Goal: Task Accomplishment & Management: Manage account settings

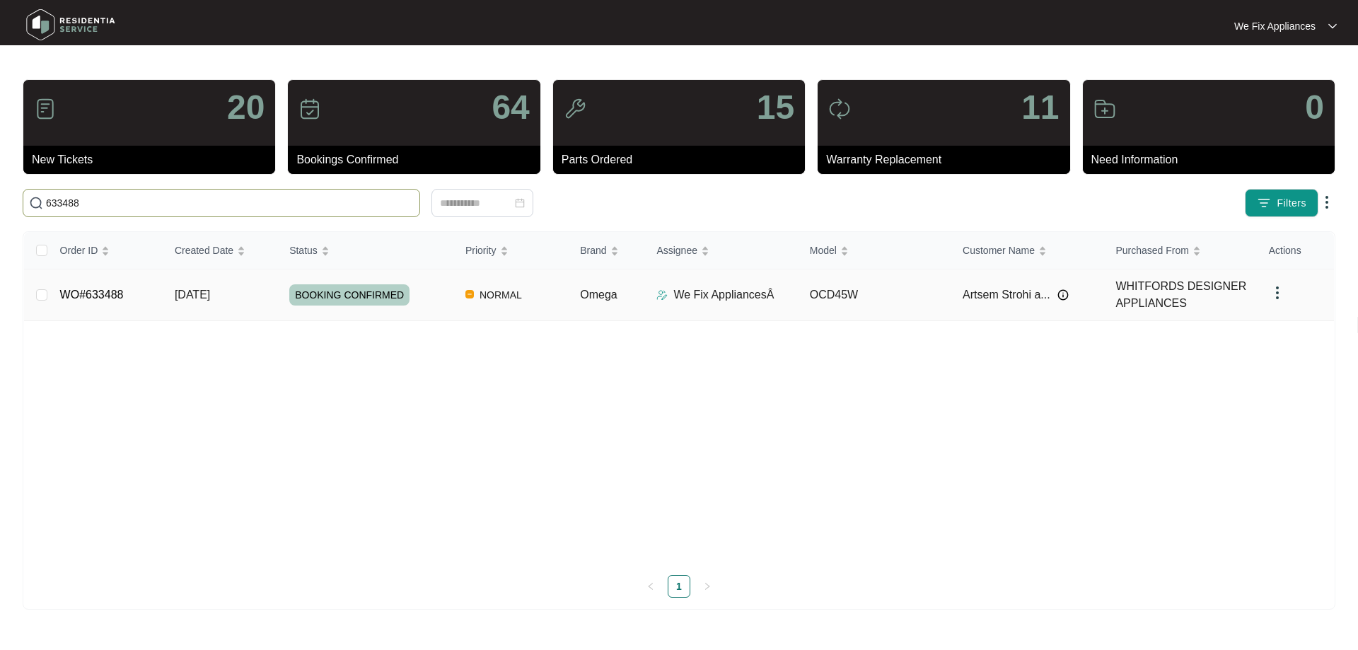
type input "633488"
click at [101, 297] on link "WO#633488" at bounding box center [92, 295] width 64 height 12
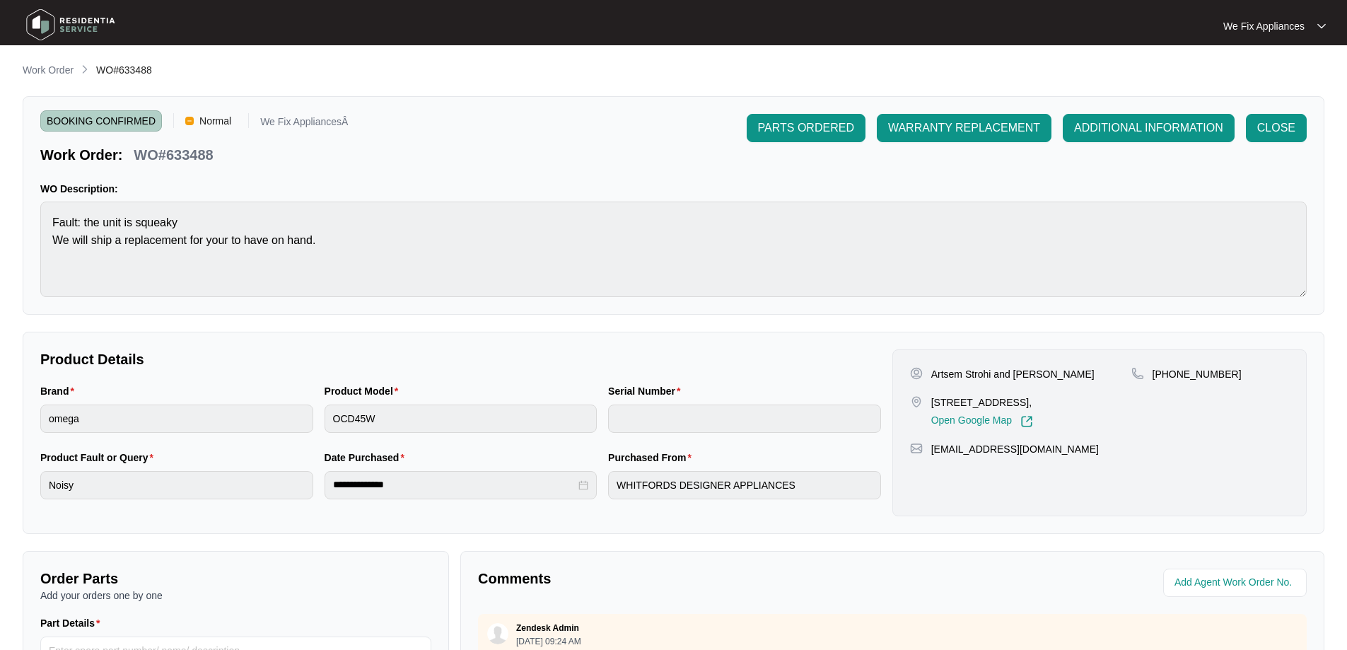
scroll to position [289, 0]
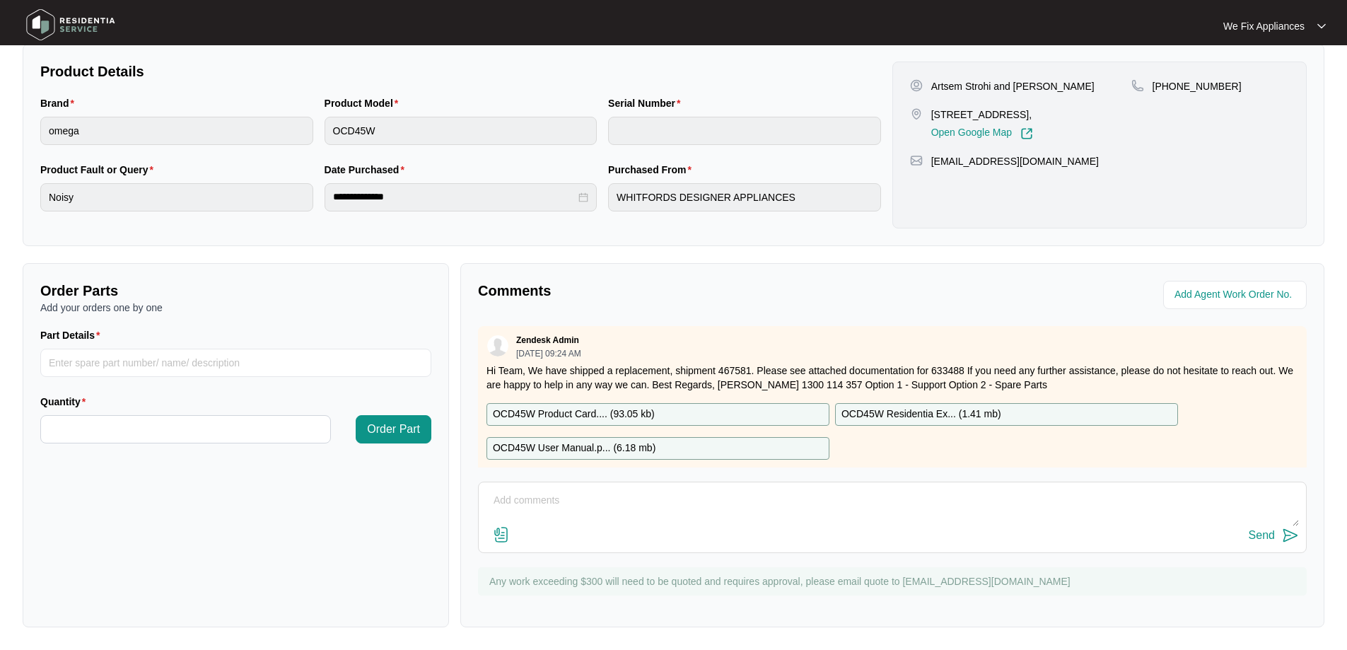
click at [702, 501] on textarea at bounding box center [892, 507] width 813 height 37
click at [874, 499] on textarea "Hi team, we arrived at customer's house this morning to find him not at home, h…" at bounding box center [892, 507] width 813 height 37
click at [1212, 506] on textarea "Hi team, we arrived at customer's house this morning to find him not at home, h…" at bounding box center [892, 507] width 813 height 37
click at [1075, 501] on textarea "Hi team, we arrived at customer's house this morning to find him not at home, h…" at bounding box center [892, 507] width 813 height 37
type textarea "Hi team, we arrived at customer's house this morning to find him not at home, h…"
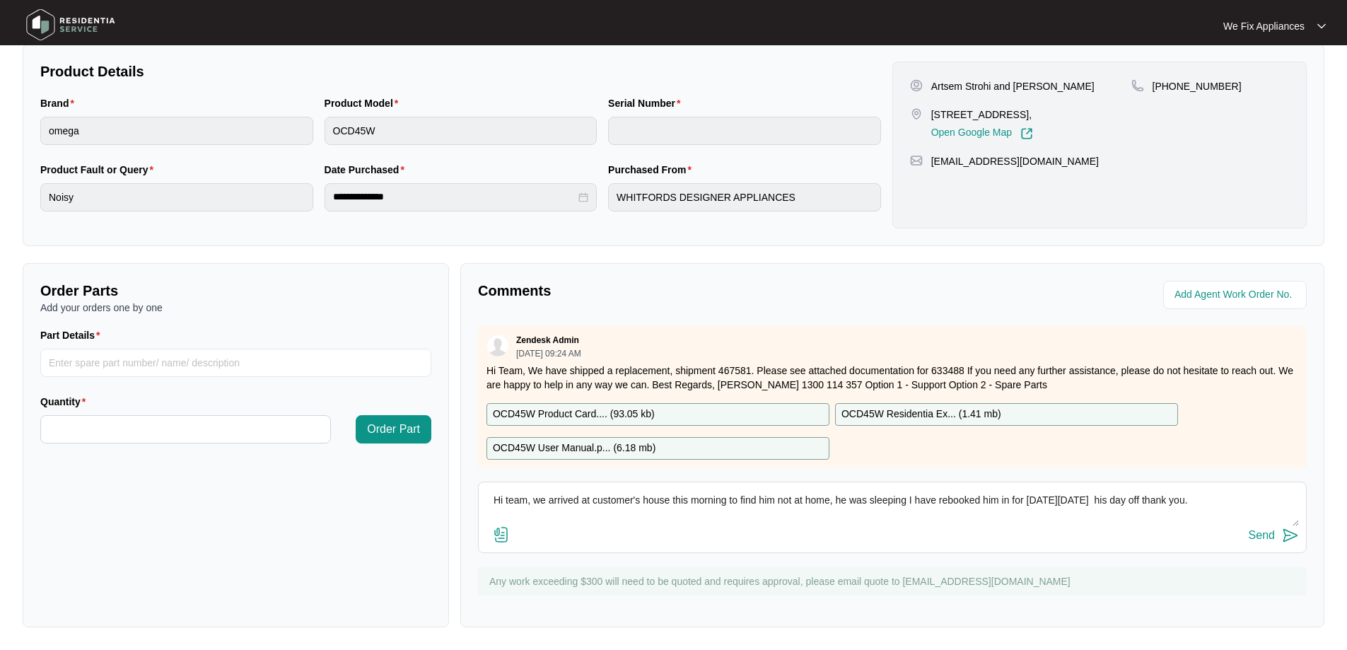
click at [1265, 536] on div "Send" at bounding box center [1262, 535] width 26 height 13
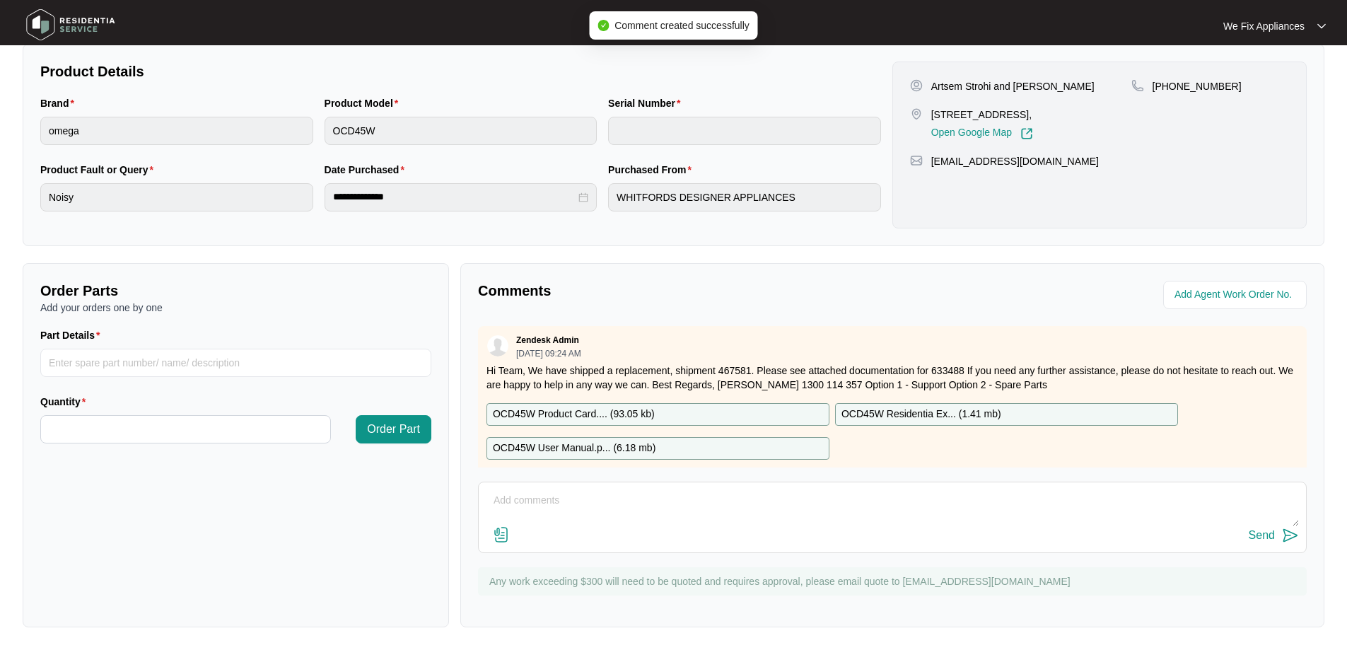
click at [90, 22] on img at bounding box center [70, 25] width 99 height 42
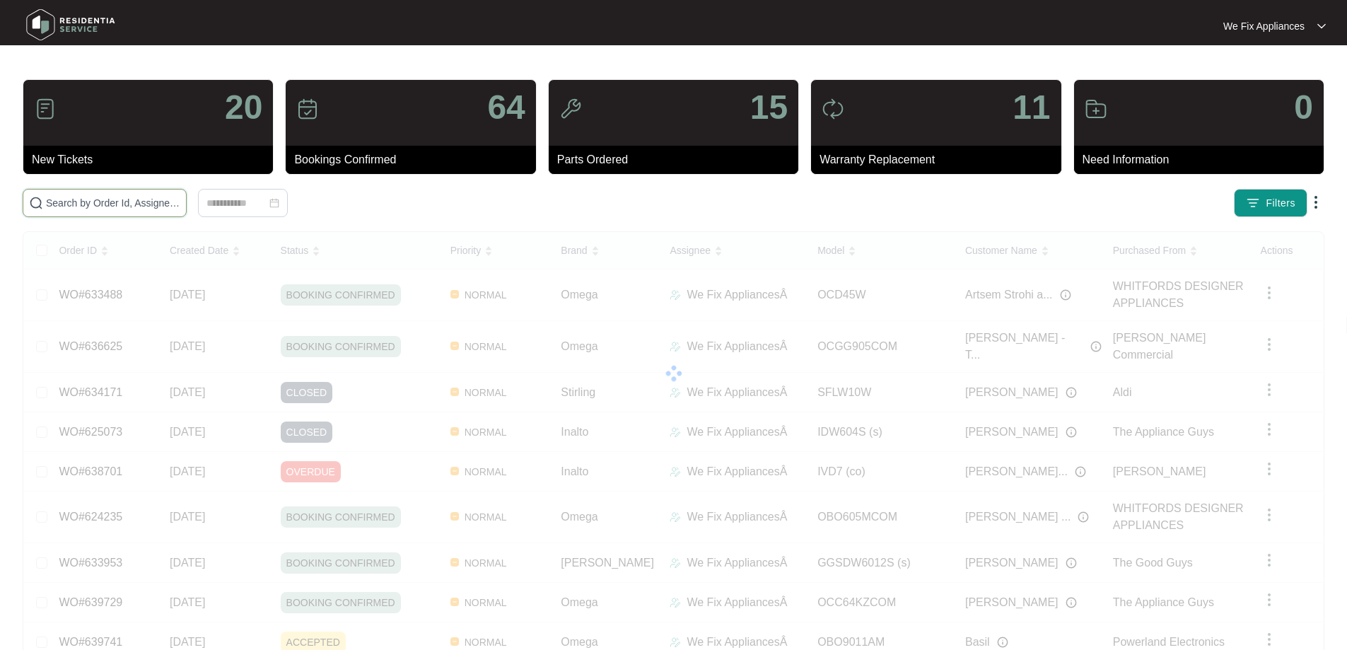
drag, startPoint x: 105, startPoint y: 211, endPoint x: 122, endPoint y: 203, distance: 18.3
paste input "635471"
type input "635471"
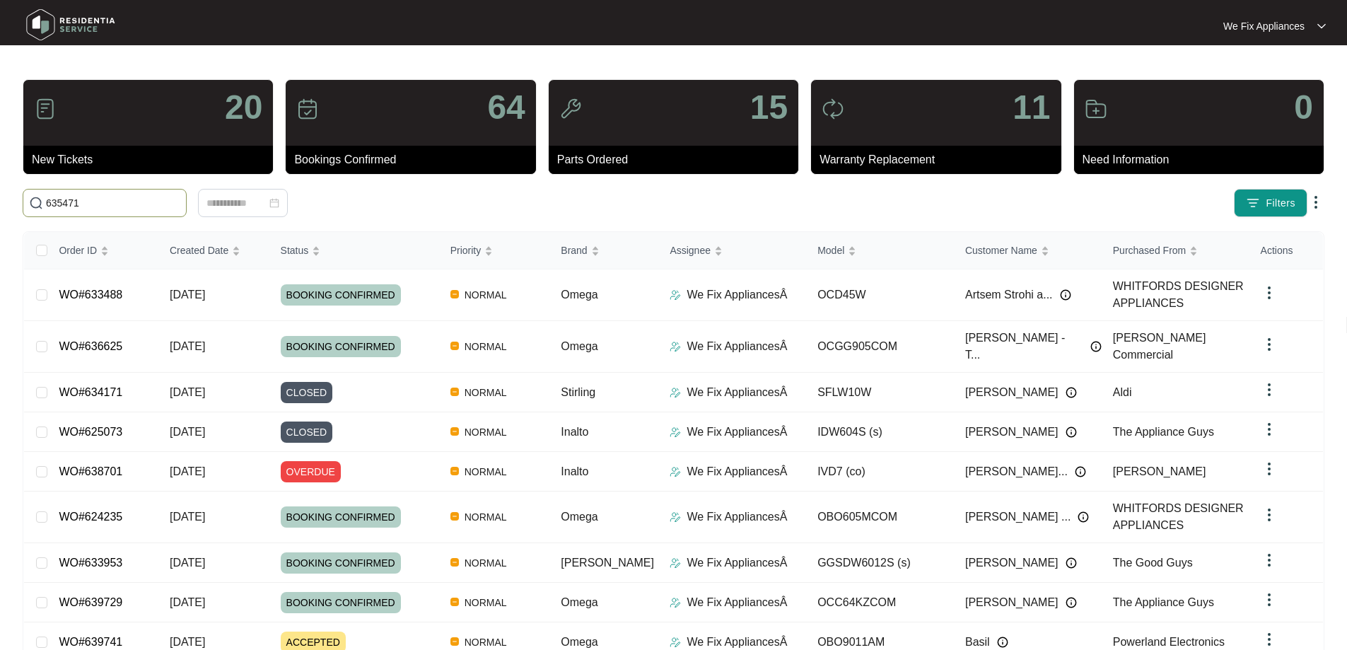
drag, startPoint x: 185, startPoint y: 201, endPoint x: 0, endPoint y: 194, distance: 185.4
click at [0, 194] on main "20 New Tickets 64 Bookings Confirmed 15 Parts Ordered 11 Warranty Replacement 0…" at bounding box center [673, 385] width 1347 height 770
drag, startPoint x: 69, startPoint y: 194, endPoint x: 56, endPoint y: 204, distance: 16.6
paste input "635471"
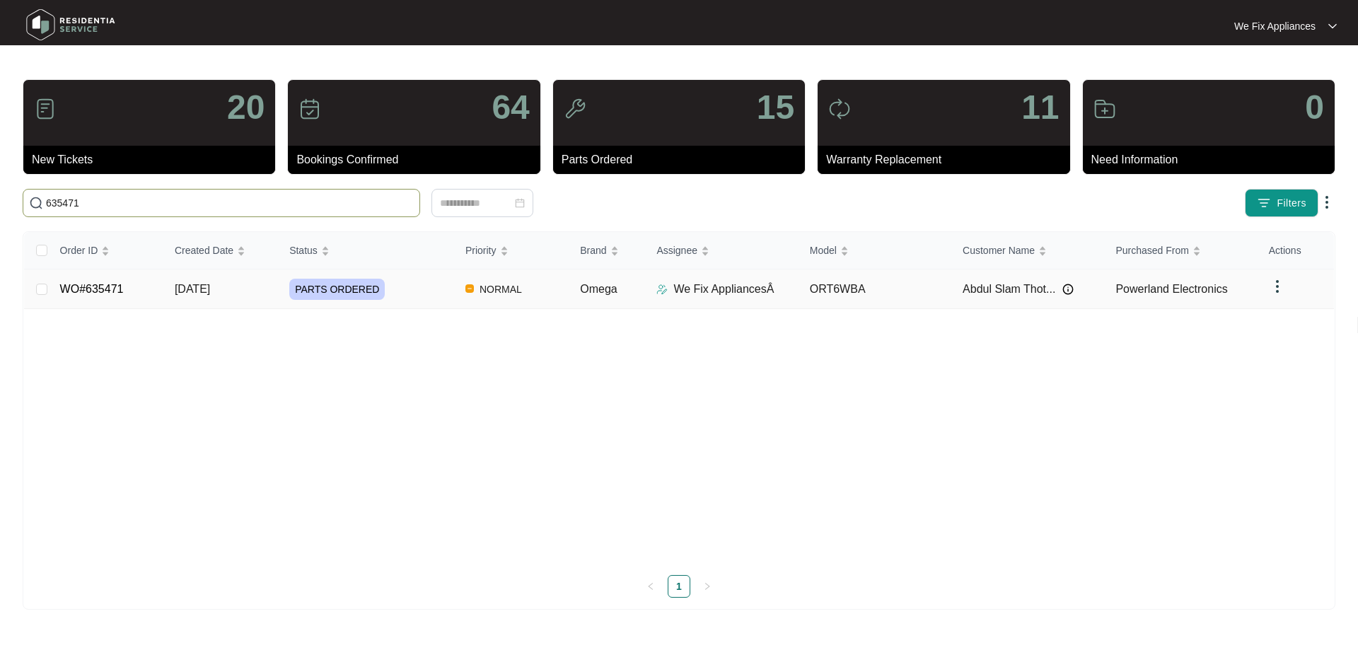
type input "635471"
click at [93, 283] on link "WO#635471" at bounding box center [92, 289] width 64 height 12
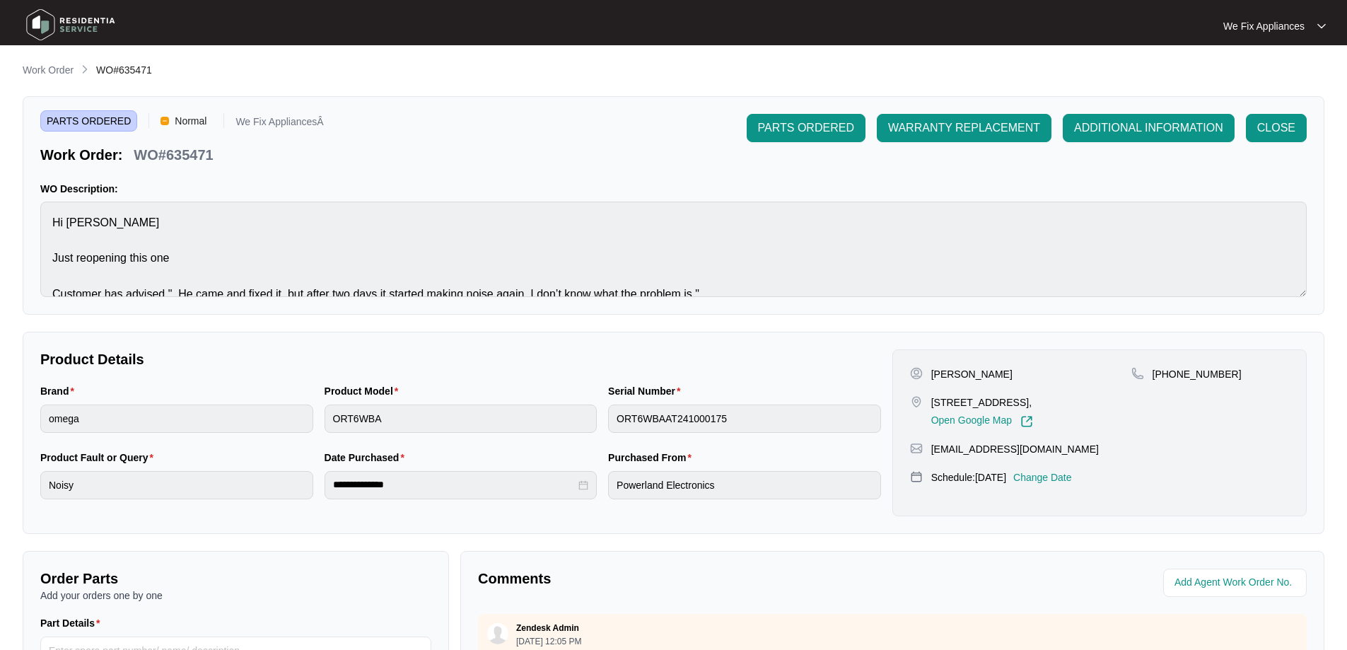
click at [1072, 484] on p "Change Date" at bounding box center [1043, 477] width 59 height 14
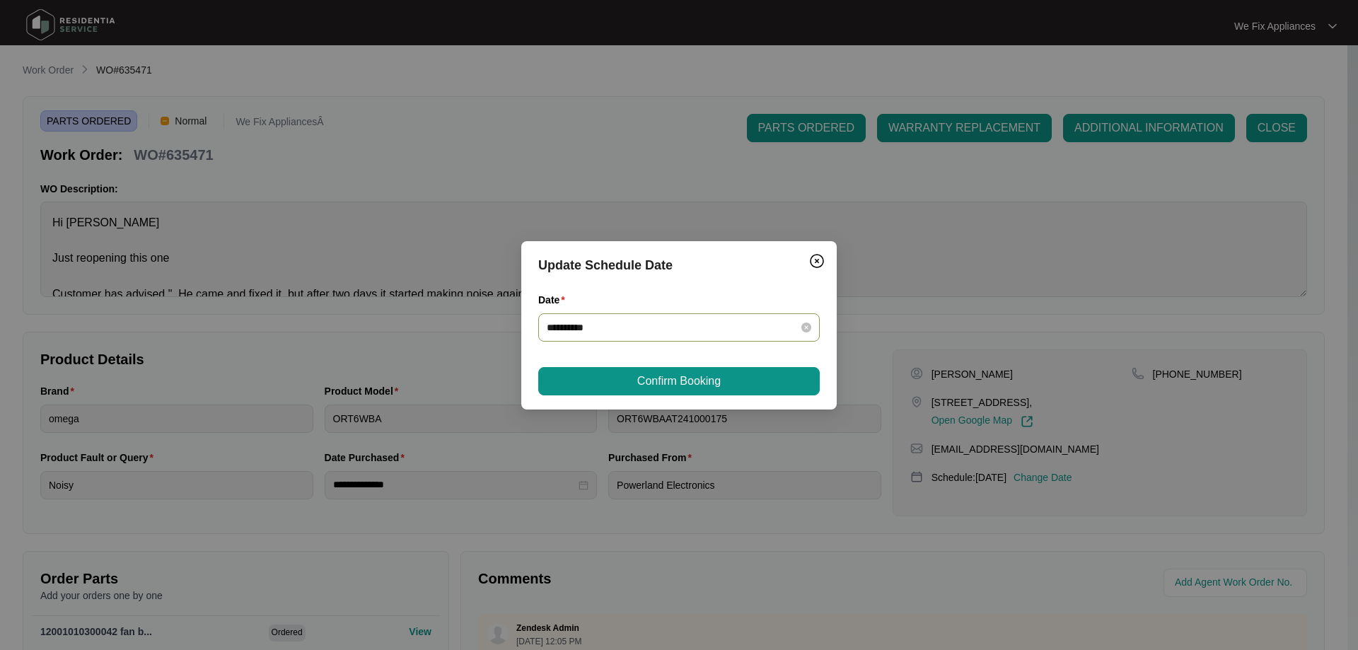
click at [646, 315] on div "**********" at bounding box center [678, 327] width 281 height 28
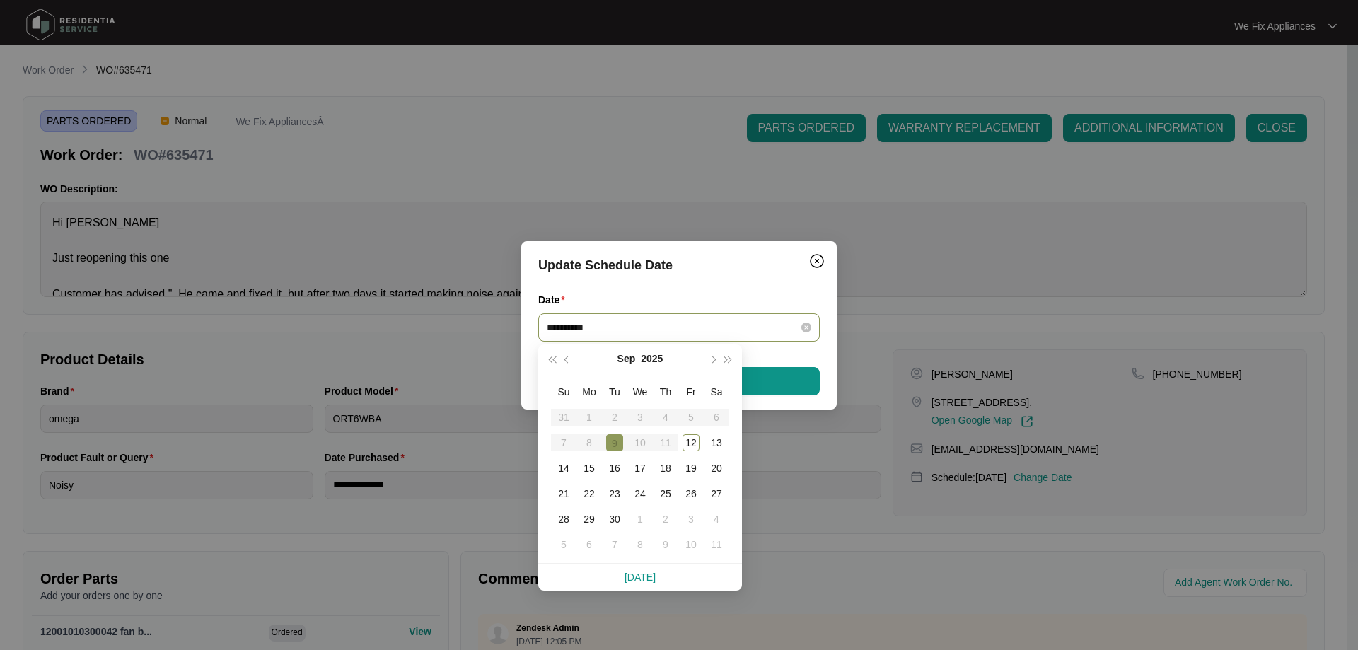
click at [641, 327] on input "**********" at bounding box center [671, 328] width 248 height 16
type input "**********"
click at [646, 466] on div "17" at bounding box center [640, 468] width 17 height 17
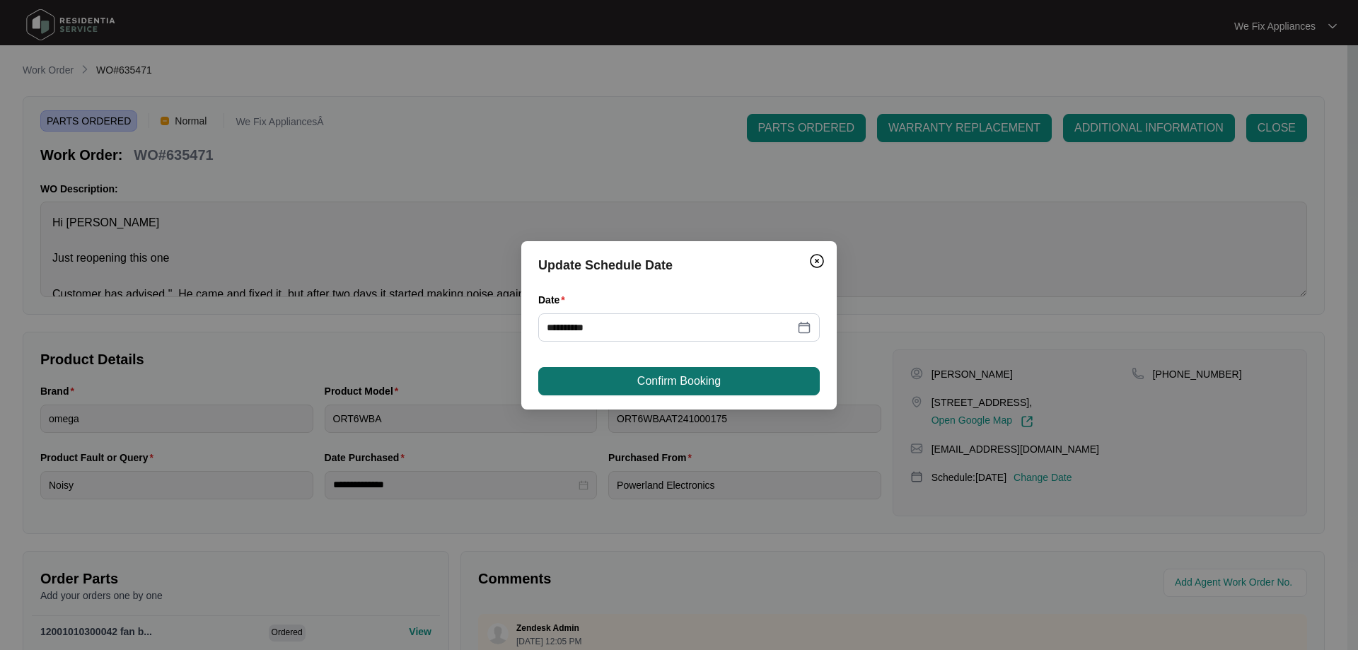
click at [673, 381] on span "Confirm Booking" at bounding box center [678, 381] width 83 height 17
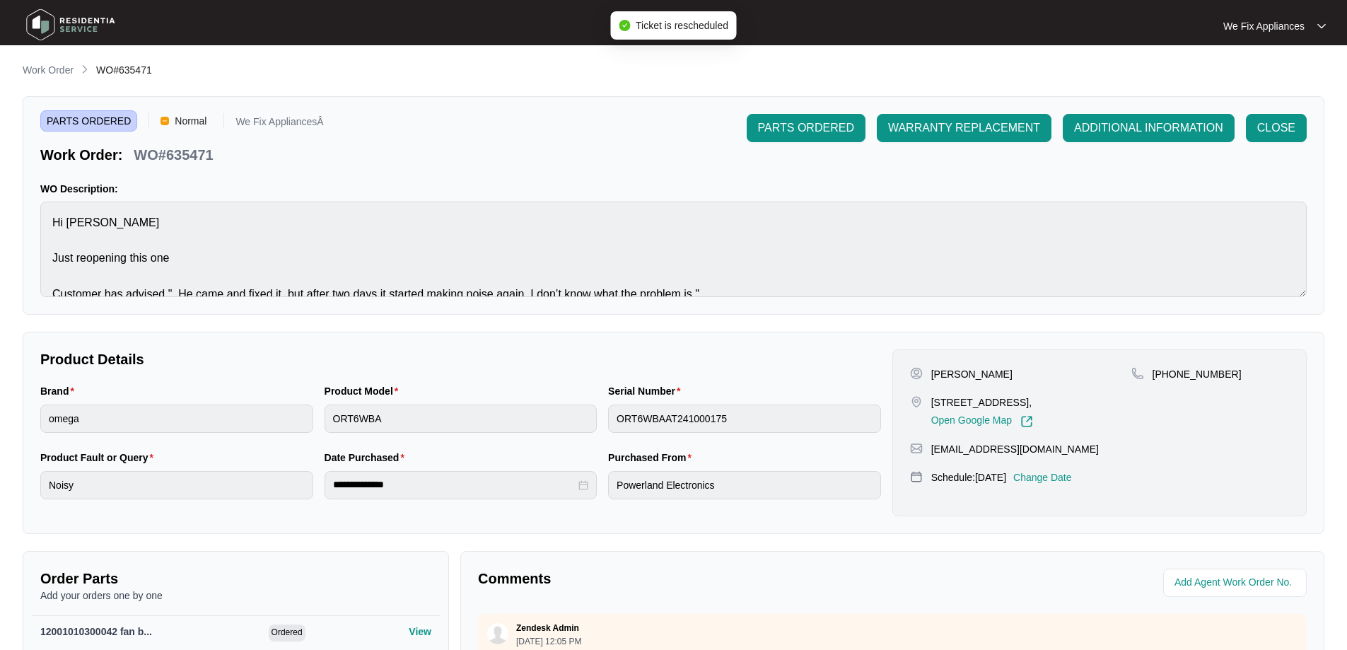
click at [91, 25] on img at bounding box center [70, 25] width 99 height 42
